Goal: Navigation & Orientation: Find specific page/section

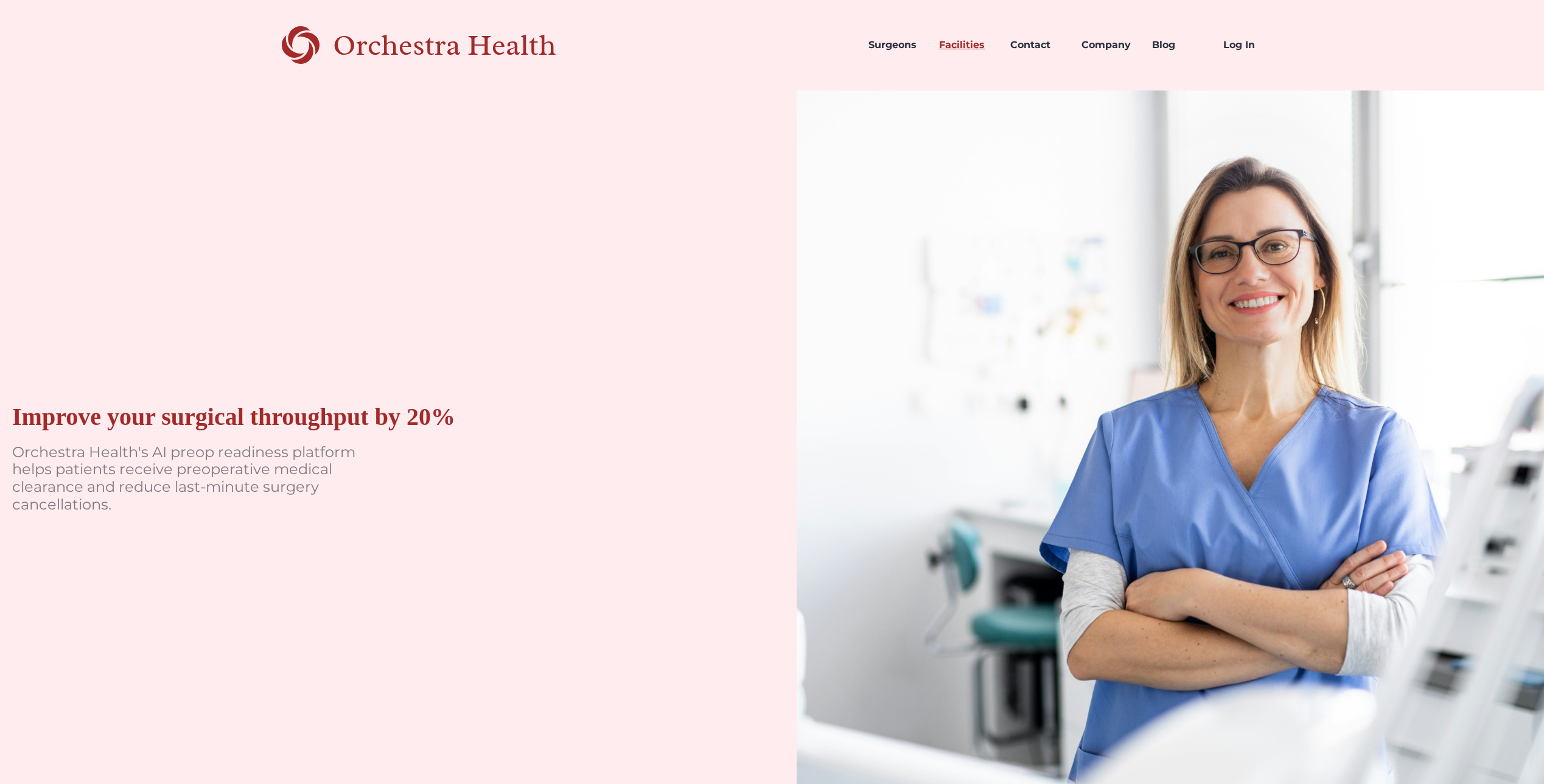
click at [951, 43] on link "Facilities" at bounding box center [965, 44] width 71 height 41
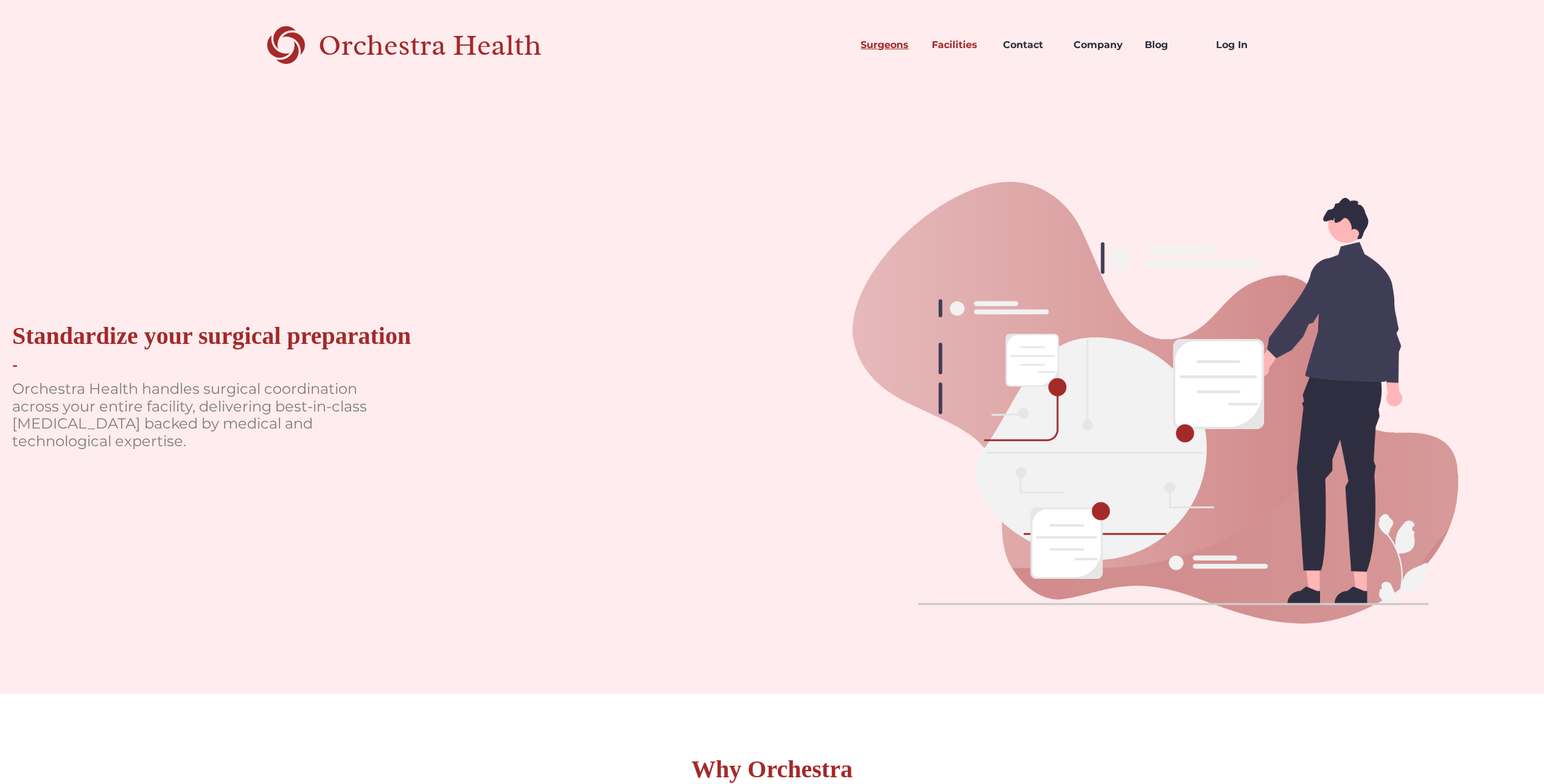
click at [906, 44] on link "Surgeons" at bounding box center [887, 44] width 71 height 41
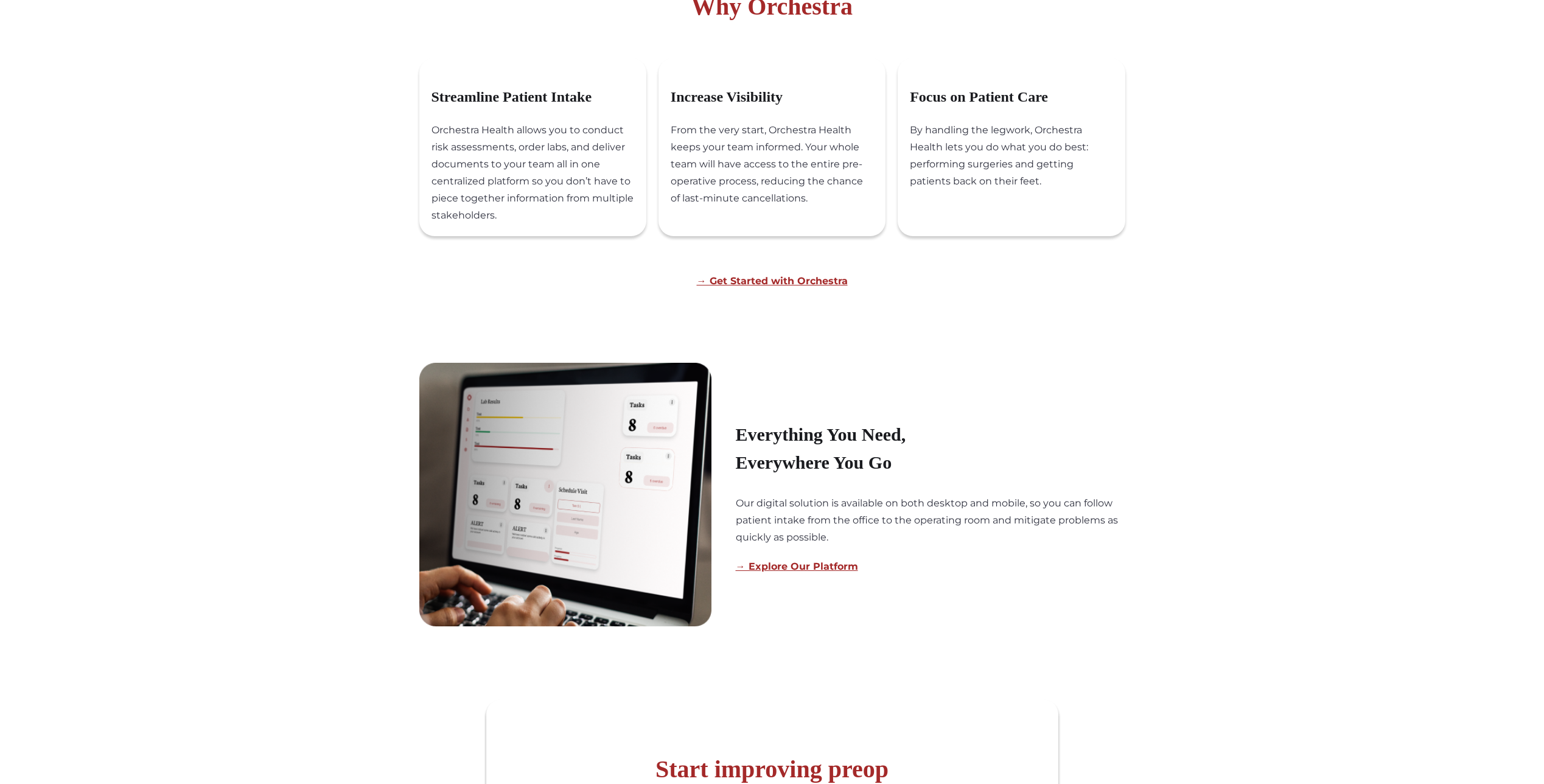
scroll to position [1034, 0]
